Goal: Task Accomplishment & Management: Complete application form

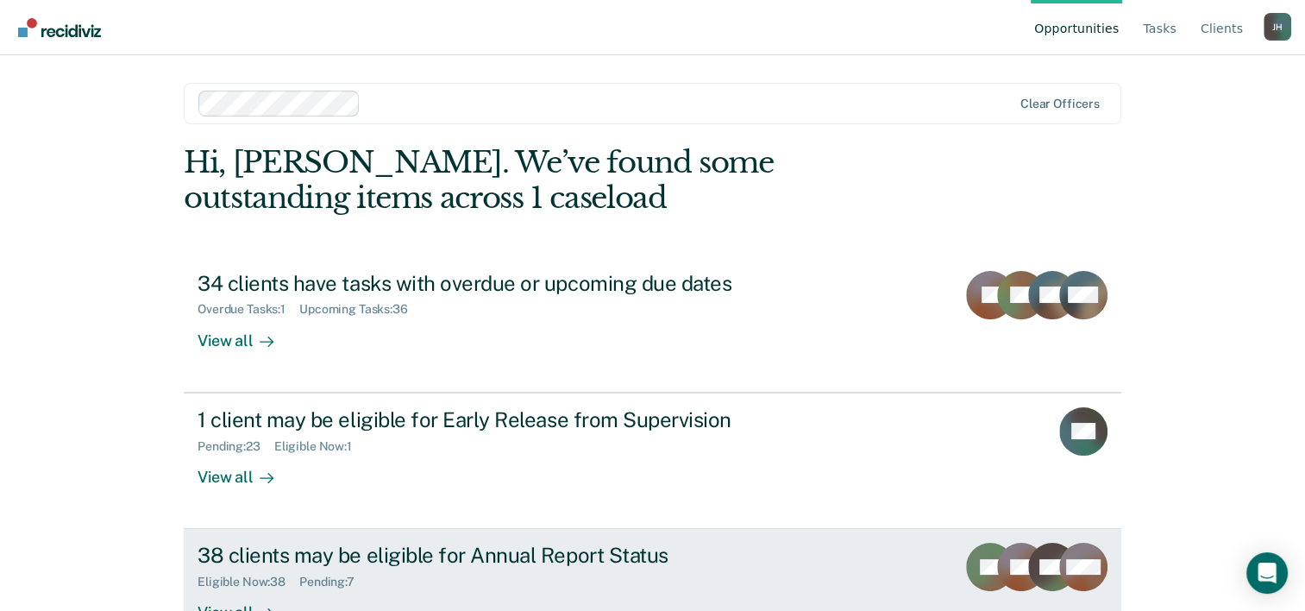
click at [389, 553] on div "38 clients may be eligible for Annual Report Status" at bounding box center [501, 555] width 606 height 25
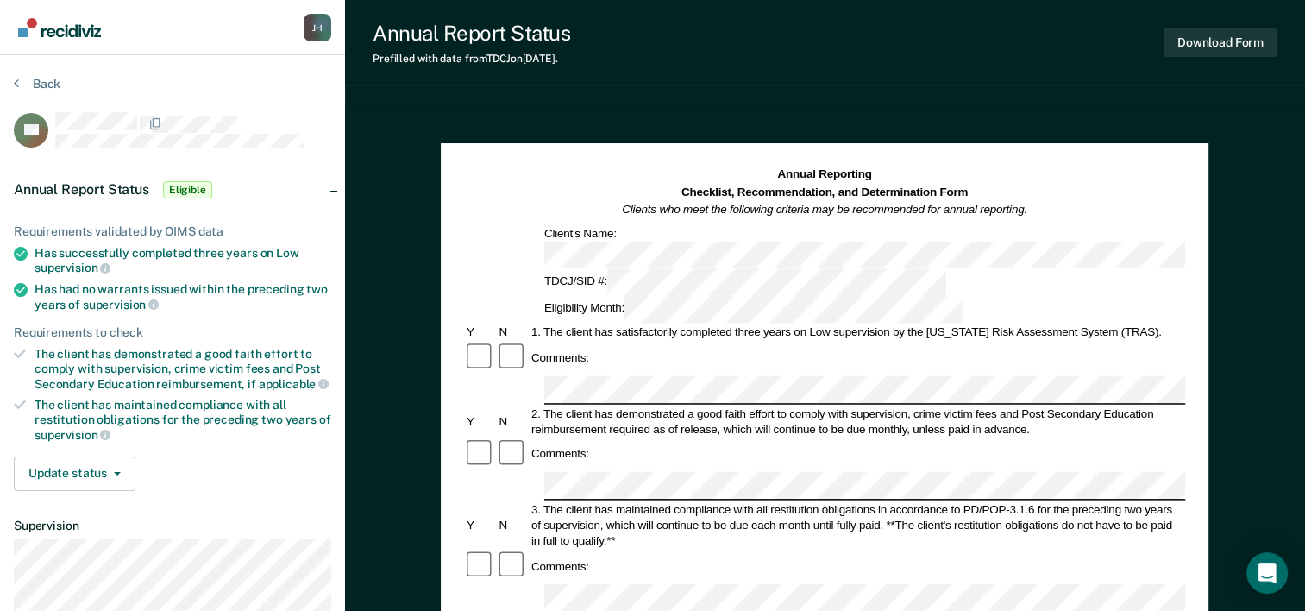
click at [1142, 501] on div "3. The client has maintained compliance with all restitution obligations in acc…" at bounding box center [857, 524] width 656 height 47
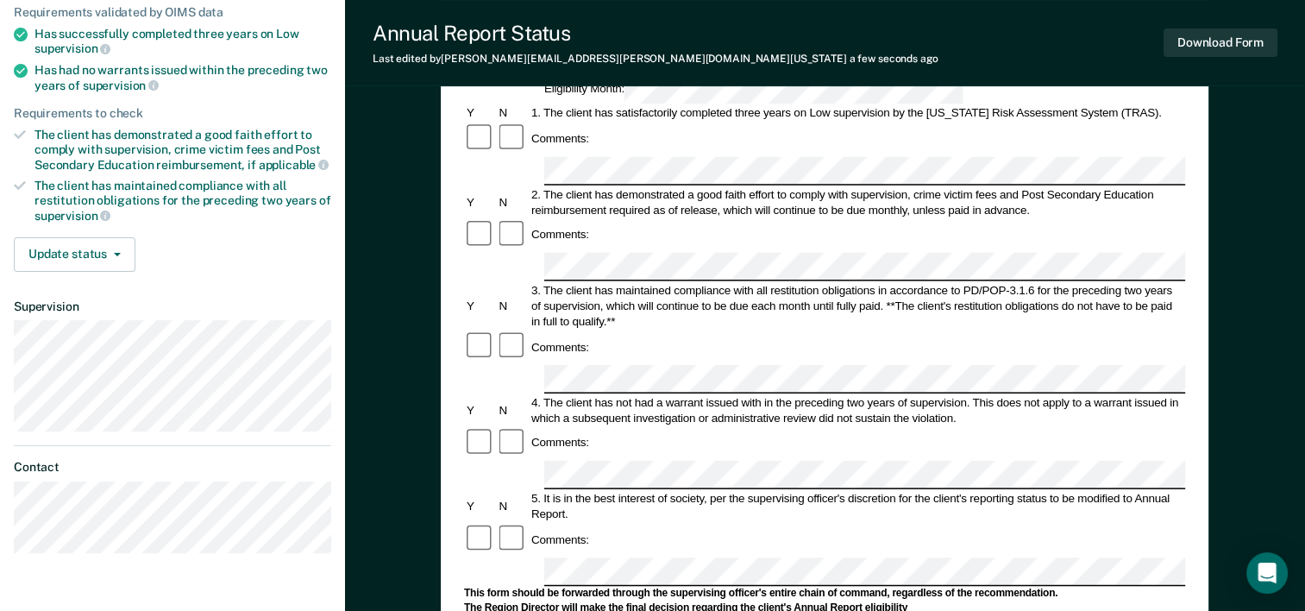
scroll to position [227, 0]
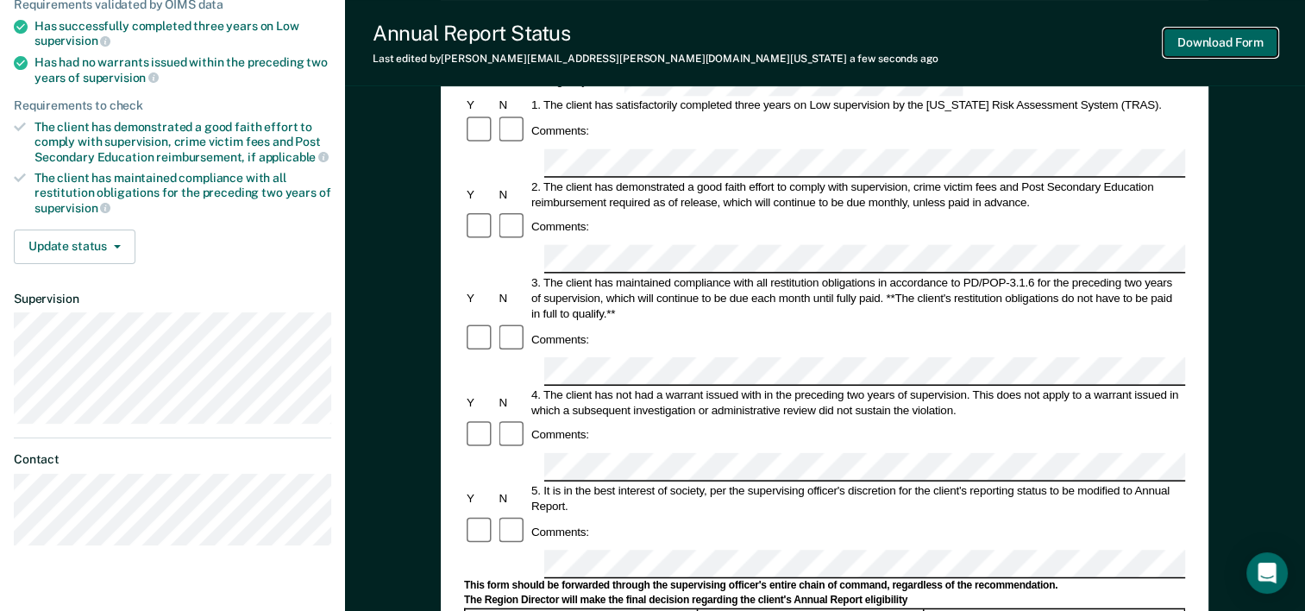
click at [1183, 45] on button "Download Form" at bounding box center [1221, 42] width 114 height 28
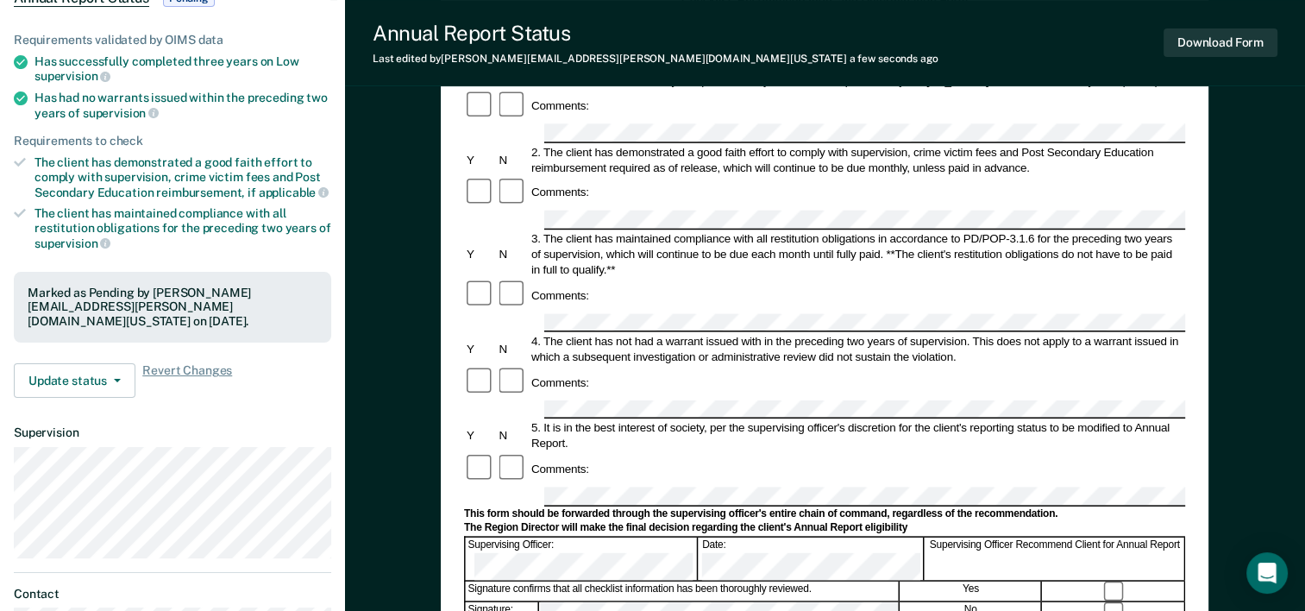
scroll to position [0, 0]
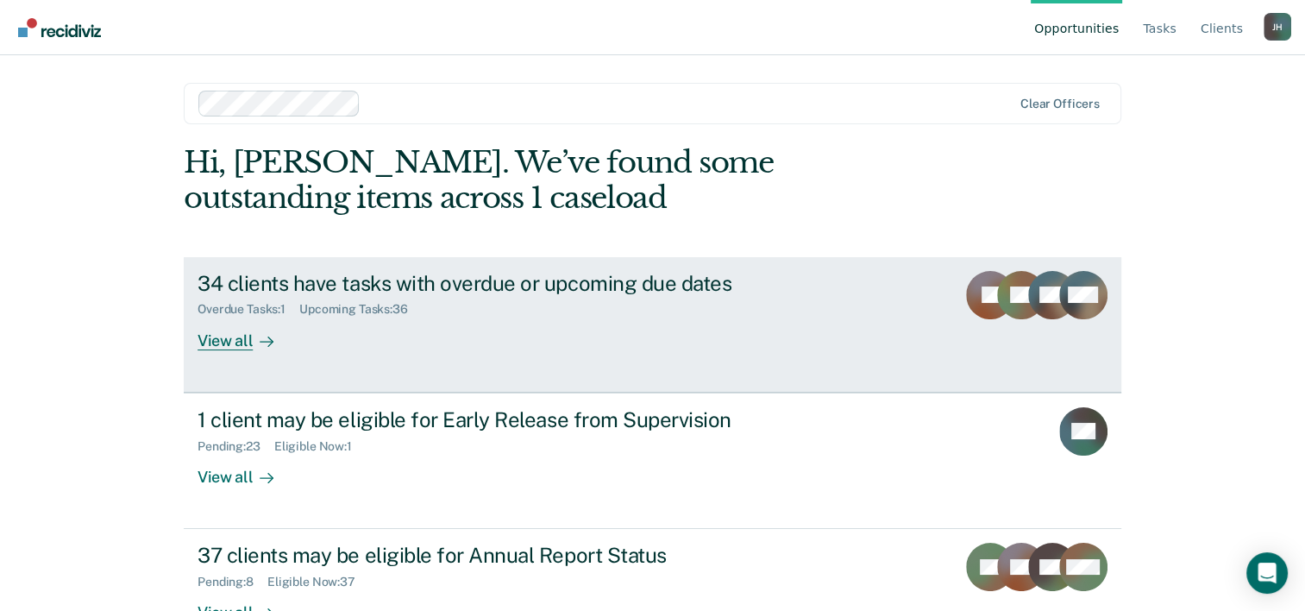
click at [509, 283] on div "34 clients have tasks with overdue or upcoming due dates" at bounding box center [501, 283] width 606 height 25
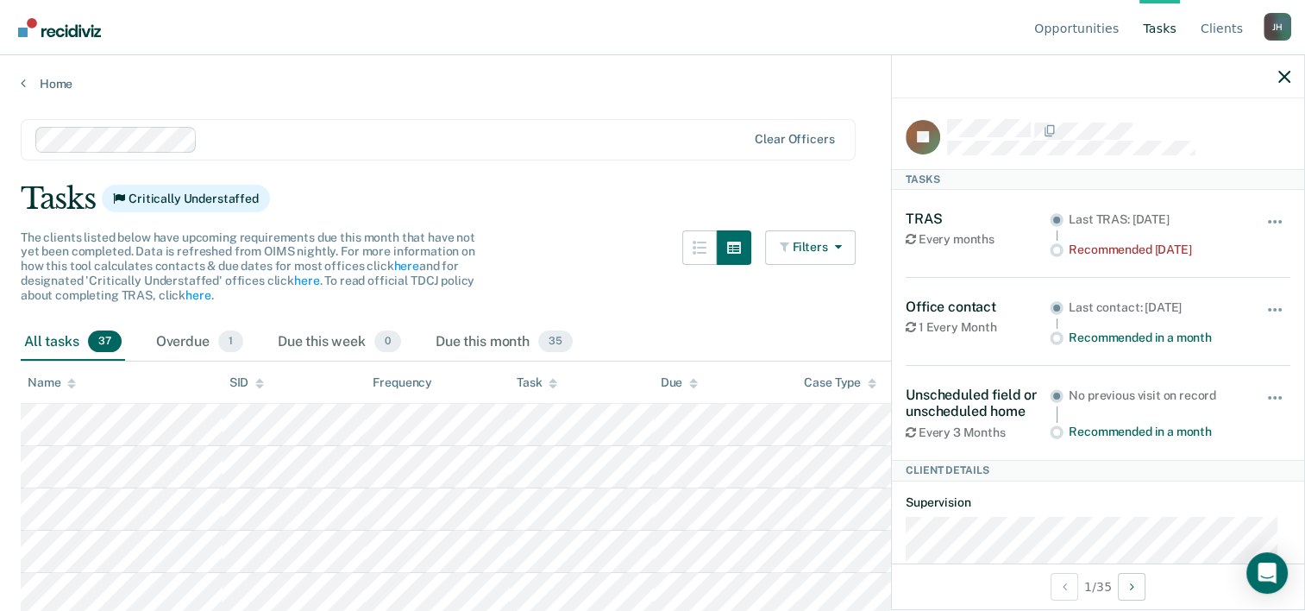
click at [580, 106] on main "Clear officers Tasks Critically Understaffed The clients listed below have upco…" at bounding box center [652, 348] width 1305 height 514
click at [1288, 77] on icon "button" at bounding box center [1284, 77] width 12 height 12
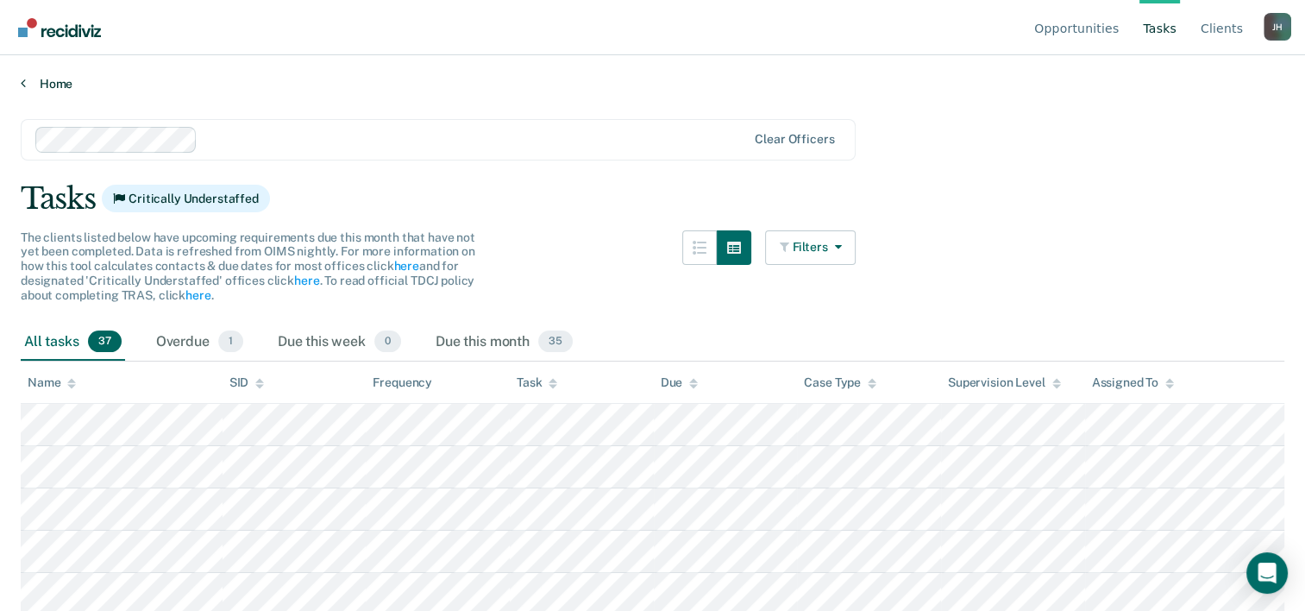
click at [21, 86] on icon at bounding box center [23, 83] width 5 height 14
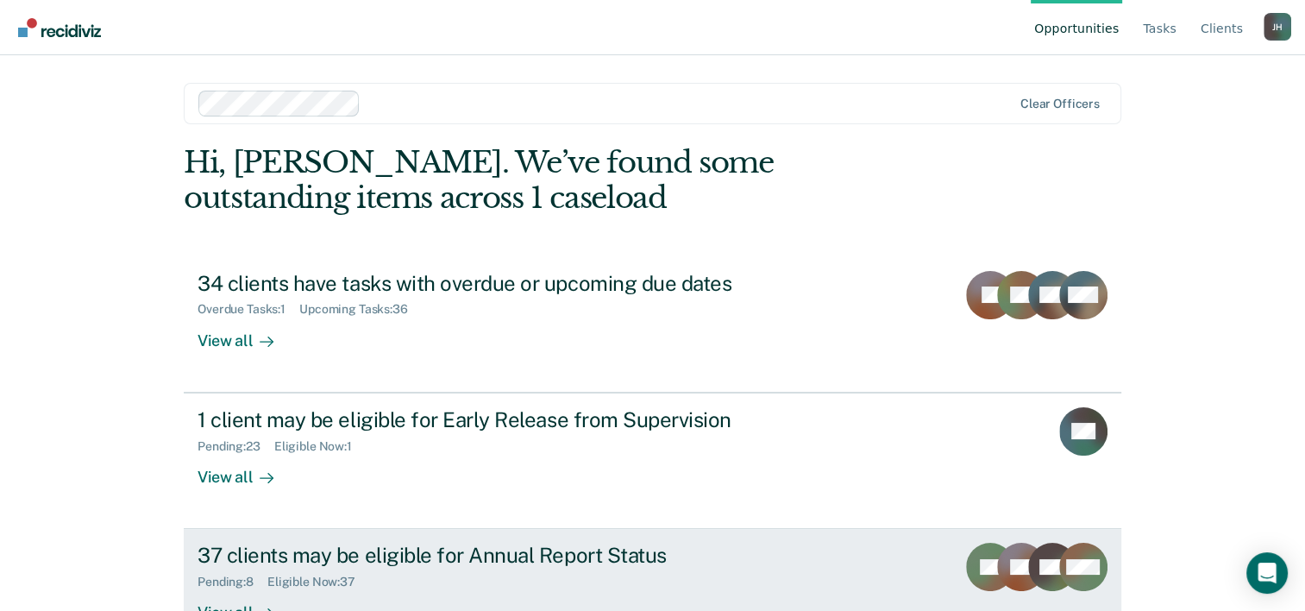
click at [429, 550] on div "37 clients may be eligible for Annual Report Status" at bounding box center [501, 555] width 606 height 25
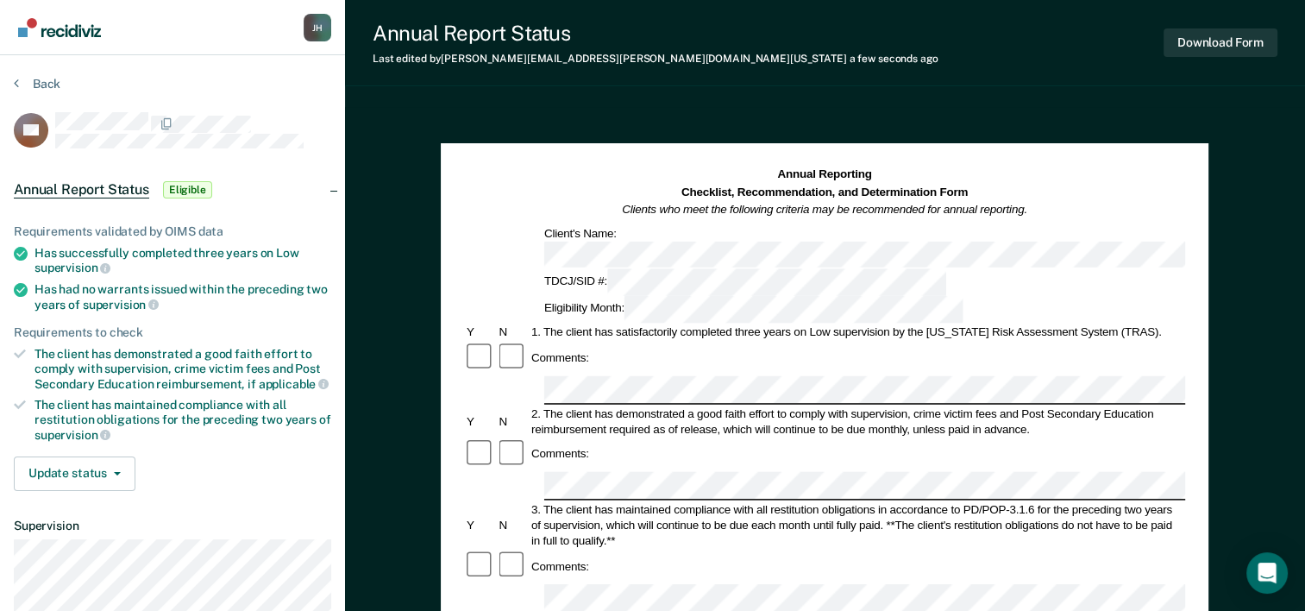
click at [651, 405] on div "2. The client has demonstrated a good faith effort to comply with supervision, …" at bounding box center [857, 420] width 656 height 31
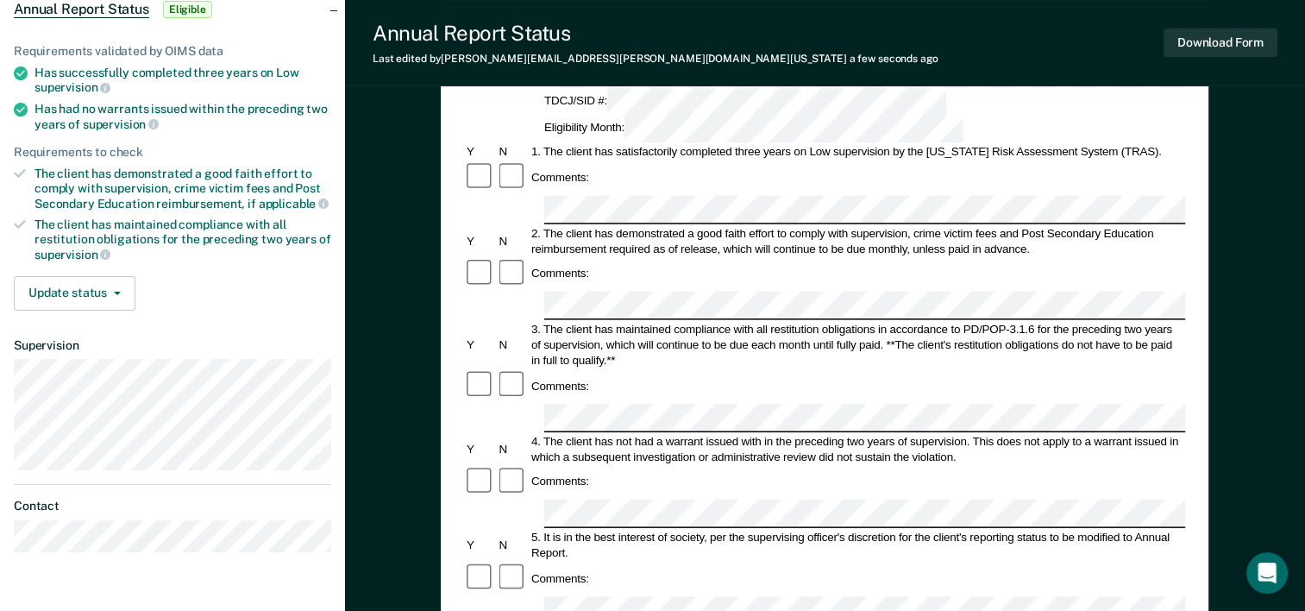
scroll to position [185, 0]
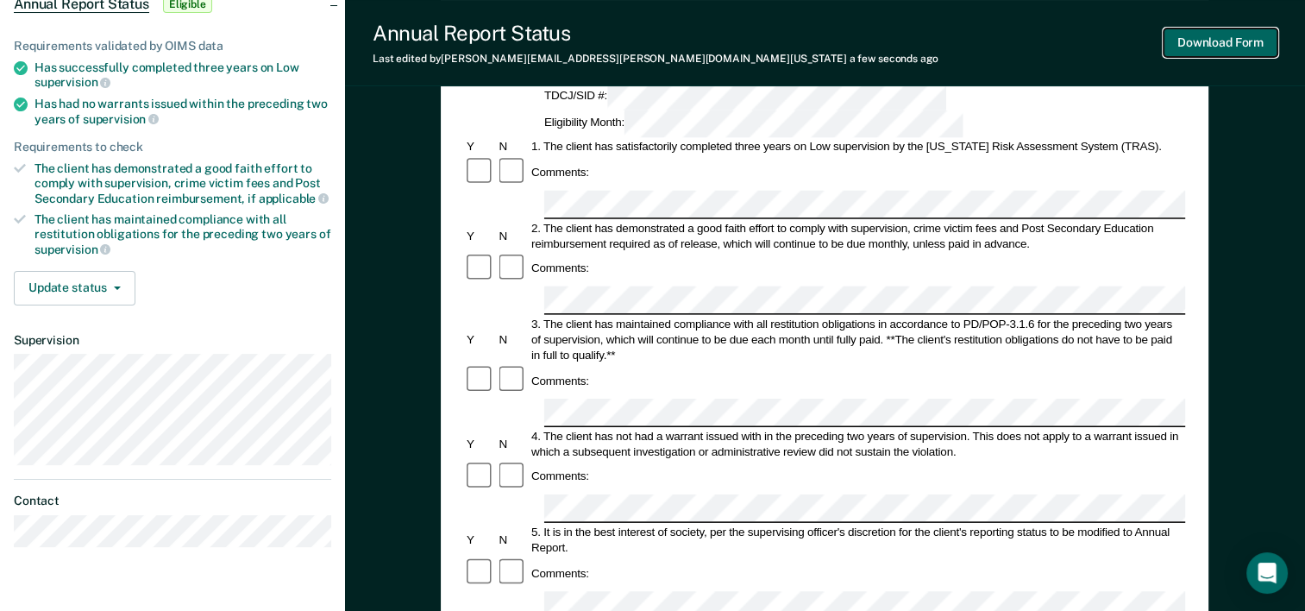
click at [1192, 34] on button "Download Form" at bounding box center [1221, 42] width 114 height 28
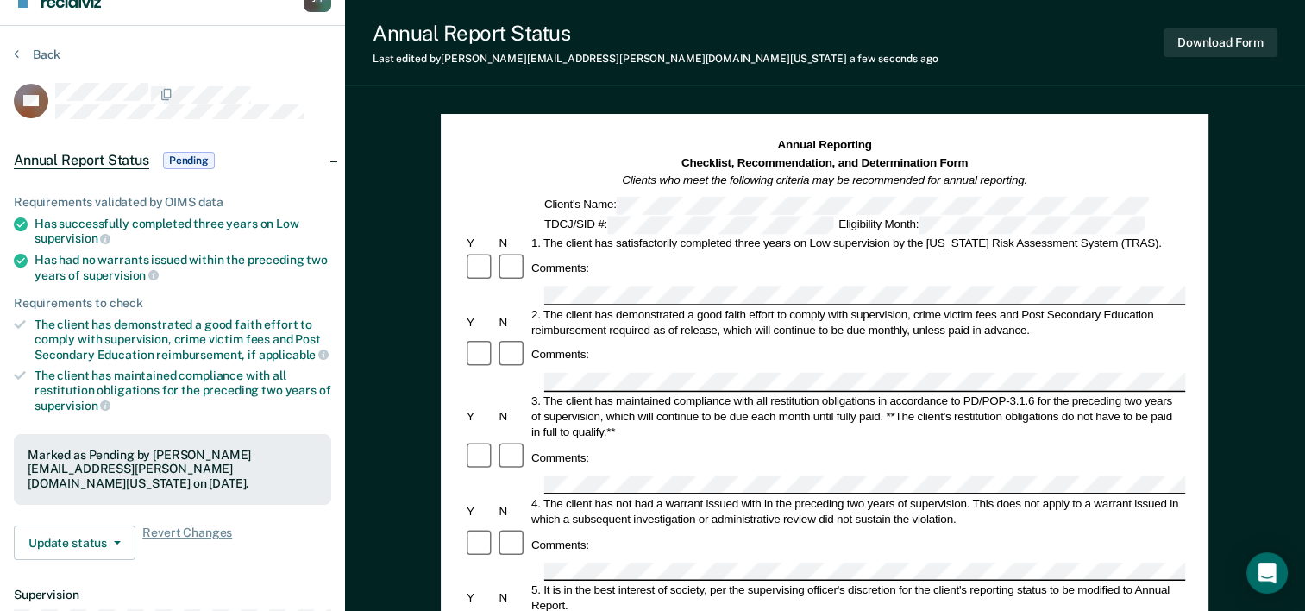
scroll to position [0, 0]
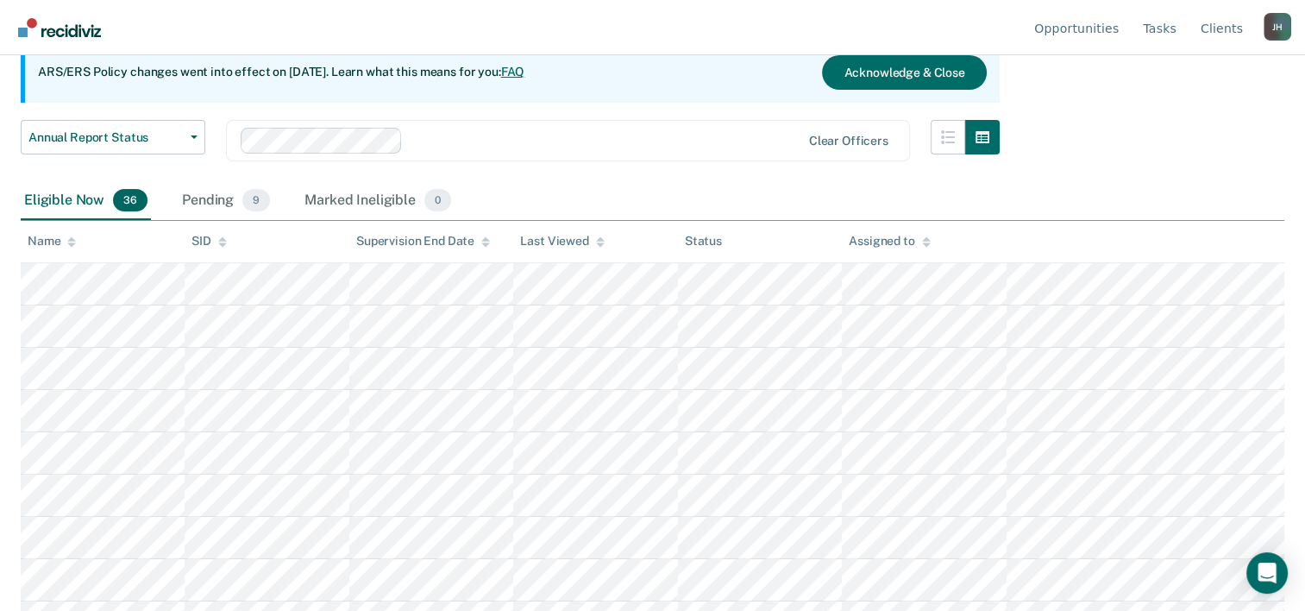
scroll to position [156, 0]
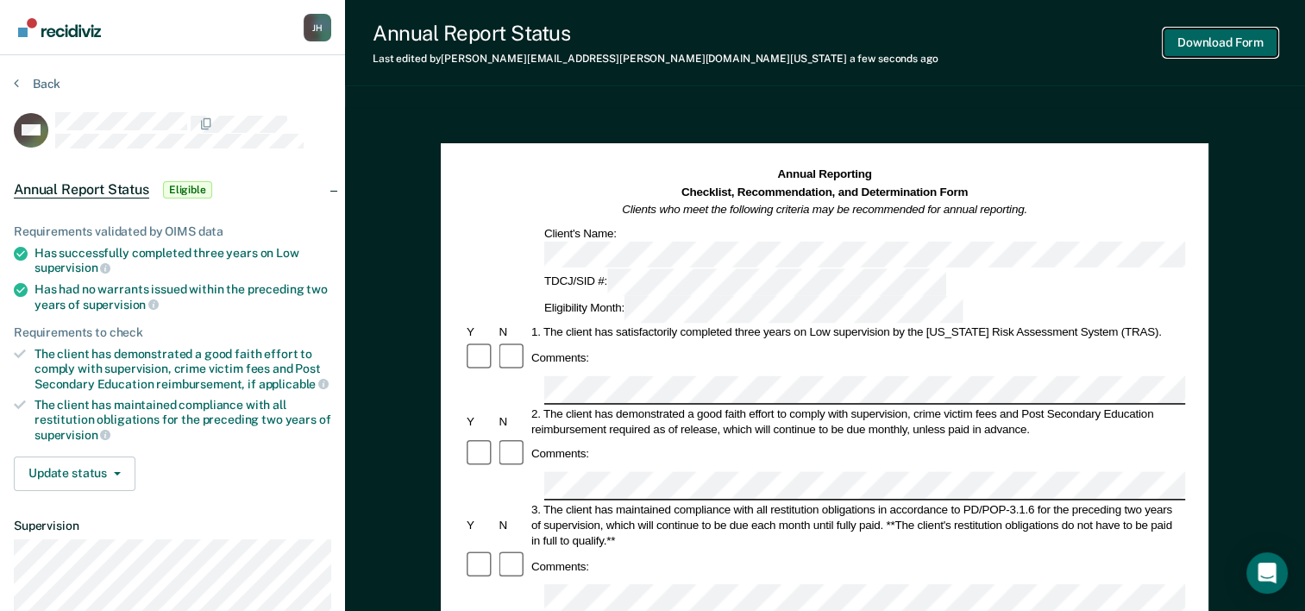
click at [1190, 46] on button "Download Form" at bounding box center [1221, 42] width 114 height 28
